Goal: Check status: Check status

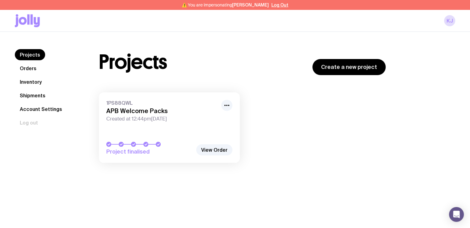
click at [35, 92] on link "Shipments" at bounding box center [33, 95] width 36 height 11
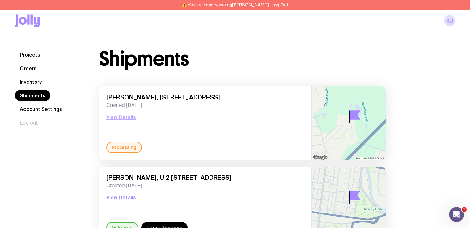
click at [130, 115] on button "View Details" at bounding box center [121, 116] width 30 height 7
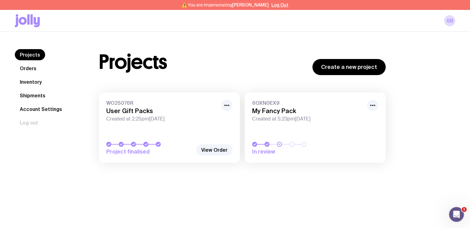
click at [23, 94] on link "Shipments" at bounding box center [33, 95] width 36 height 11
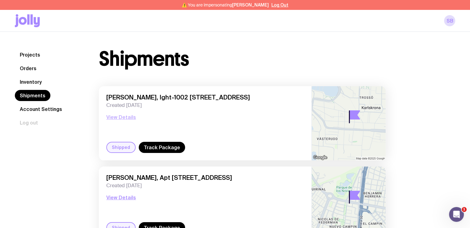
click at [121, 116] on button "View Details" at bounding box center [121, 116] width 30 height 7
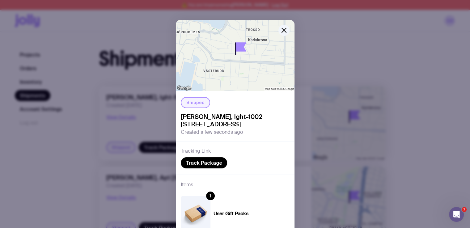
click at [193, 221] on img at bounding box center [196, 214] width 30 height 36
